Goal: Find specific page/section: Find specific page/section

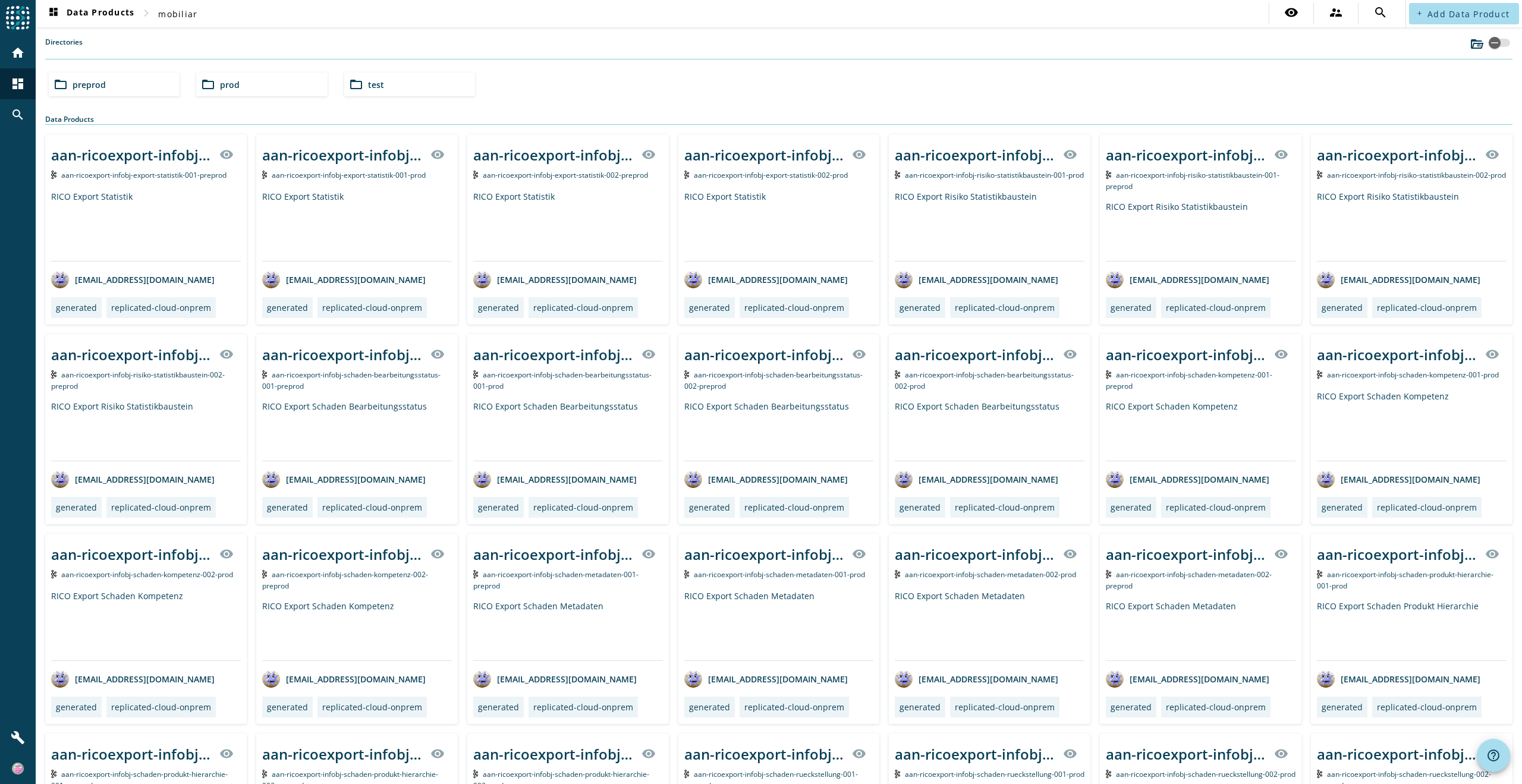
click at [165, 87] on div "folder_open preprod" at bounding box center [114, 84] width 131 height 24
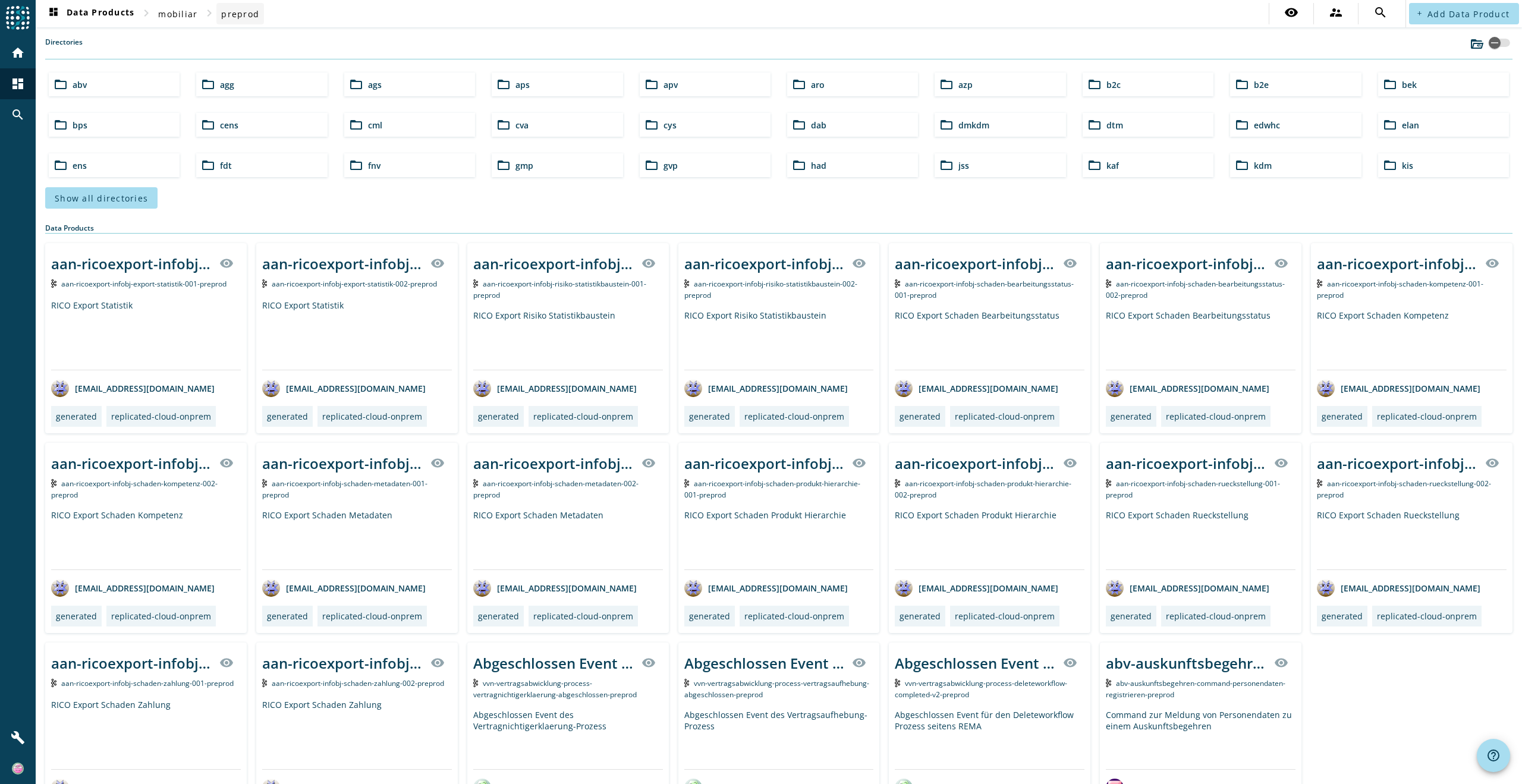
click at [235, 14] on span "preprod" at bounding box center [239, 14] width 38 height 11
click at [192, 15] on span "mobiliar" at bounding box center [177, 14] width 39 height 11
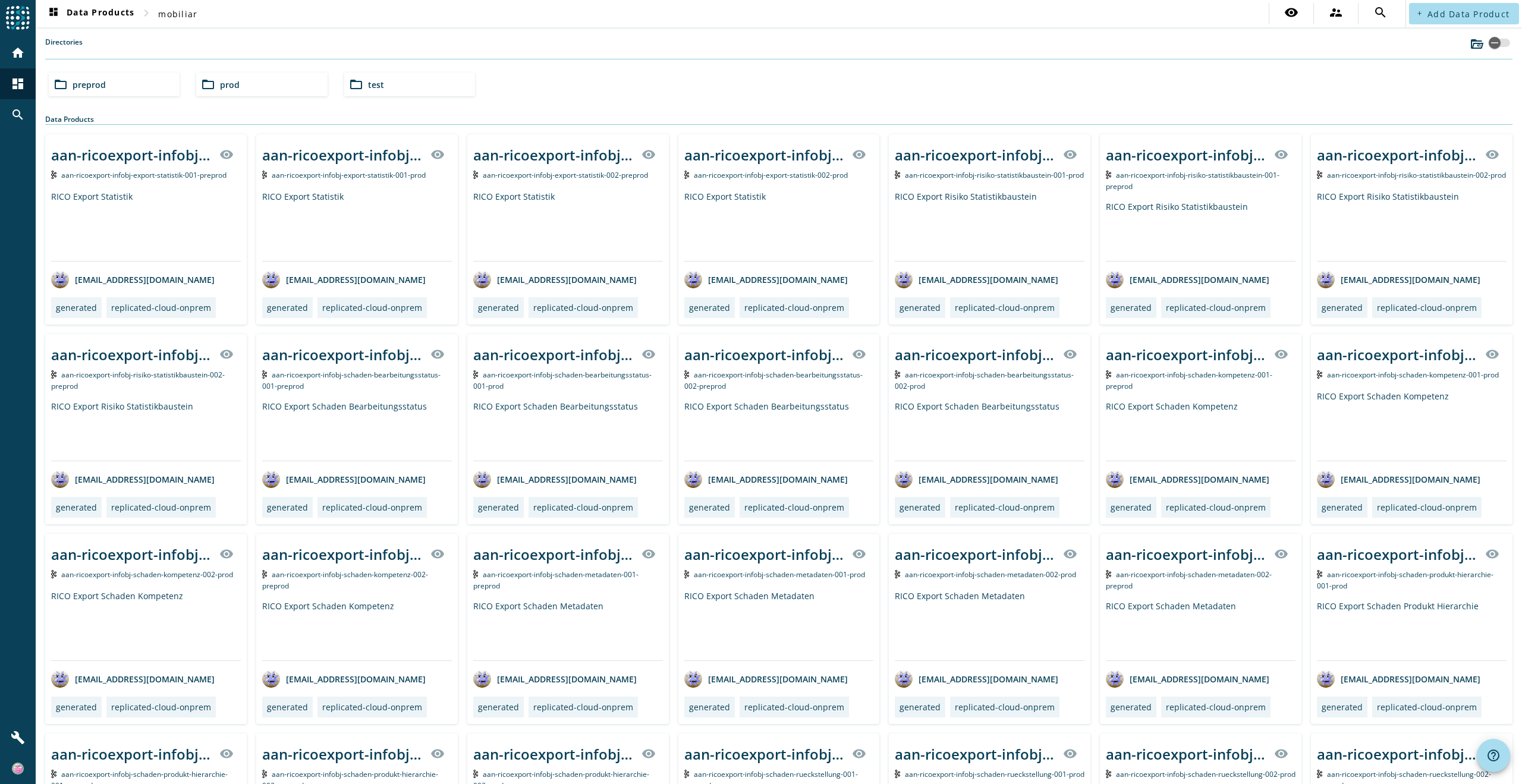
click at [380, 87] on span "test" at bounding box center [376, 84] width 16 height 11
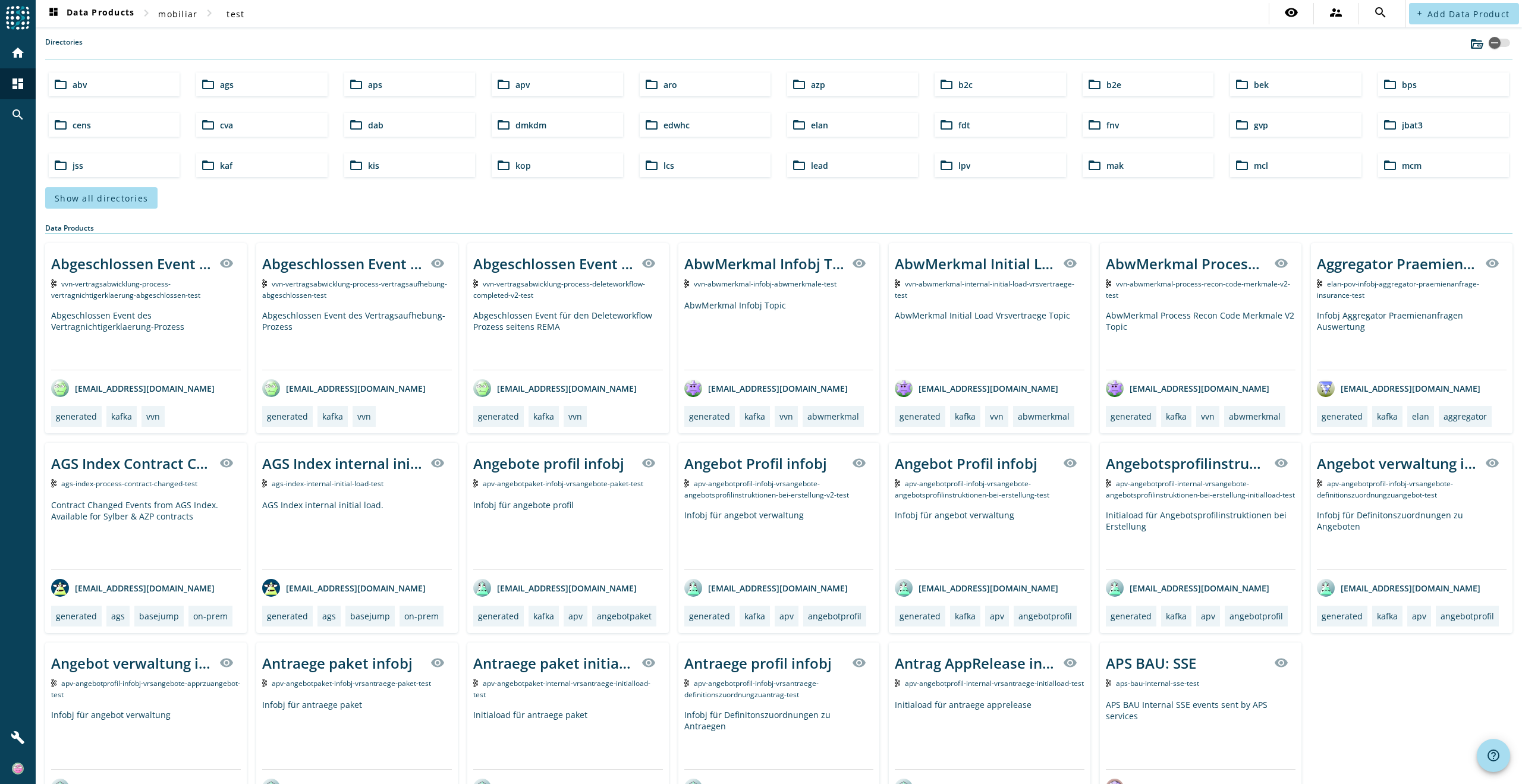
click at [1402, 87] on span "bps" at bounding box center [1409, 84] width 15 height 11
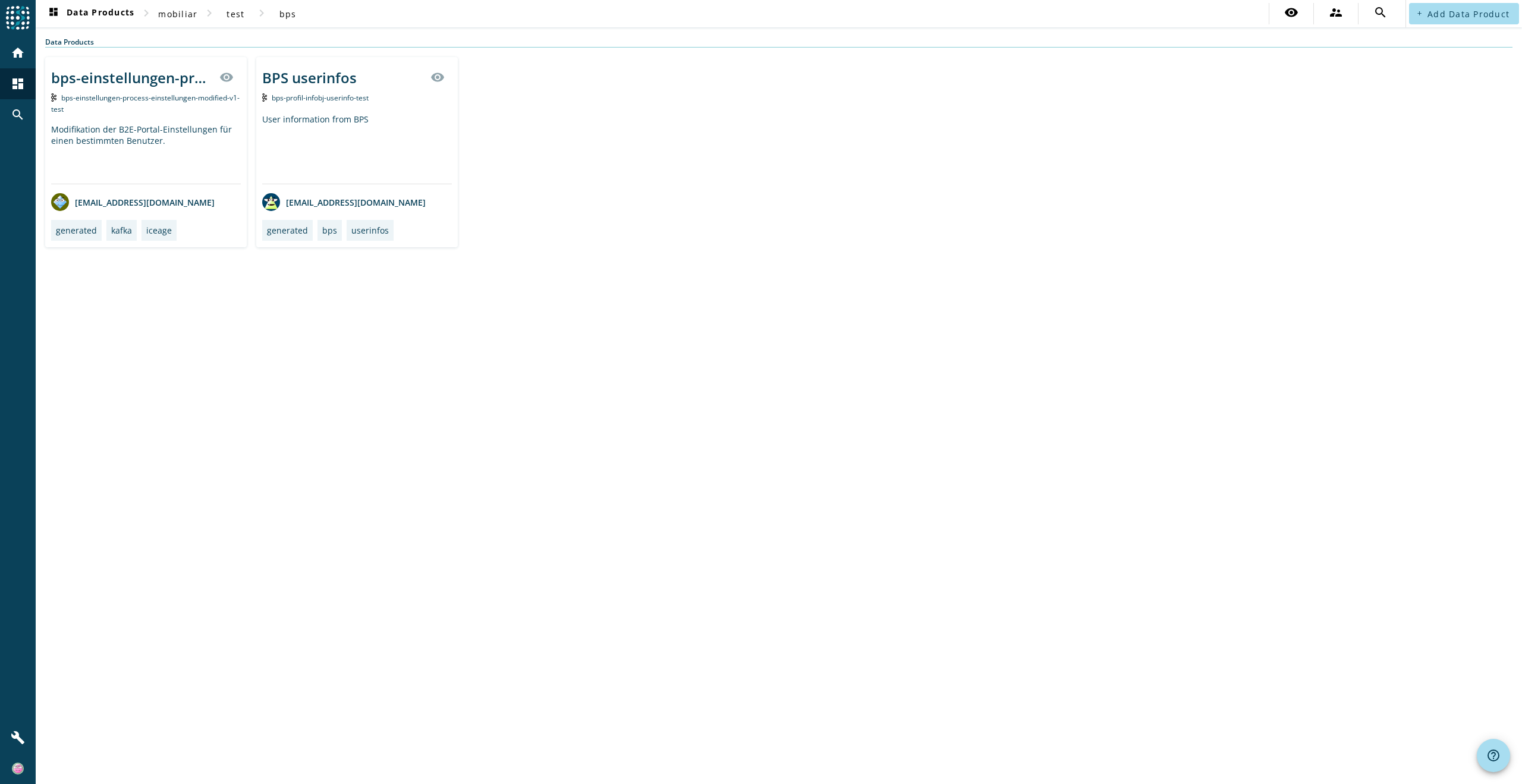
click at [331, 156] on div "User information from BPS" at bounding box center [357, 148] width 189 height 70
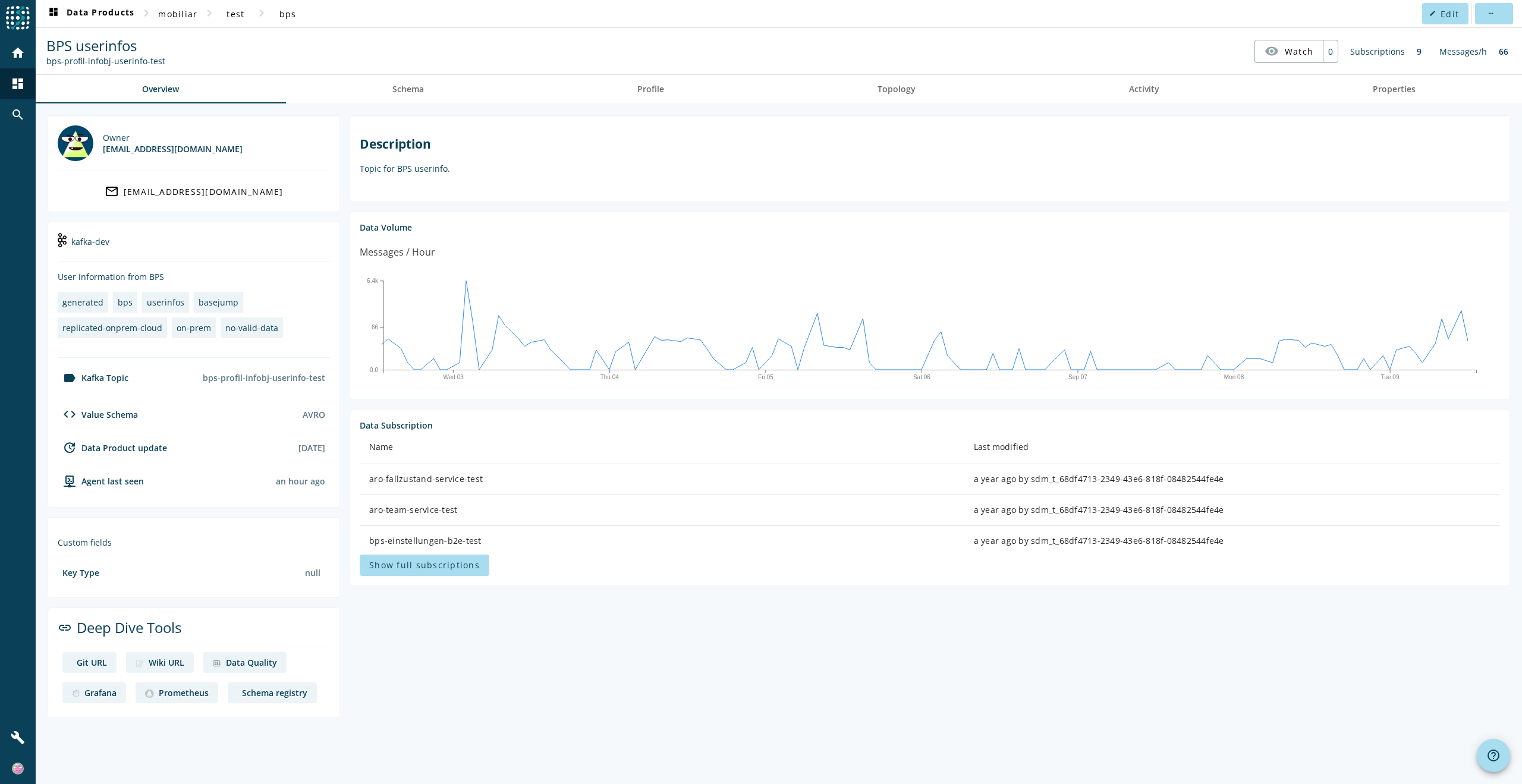
drag, startPoint x: 177, startPoint y: 67, endPoint x: 43, endPoint y: 63, distance: 134.1
click at [43, 63] on nav "BPS userinfos bps-profil-infobj-userinfo-test visibility Watch 0 Subscriptions …" at bounding box center [778, 51] width 1476 height 37
copy div "bps-profil-infobj-userinfo-test"
